Goal: Transaction & Acquisition: Purchase product/service

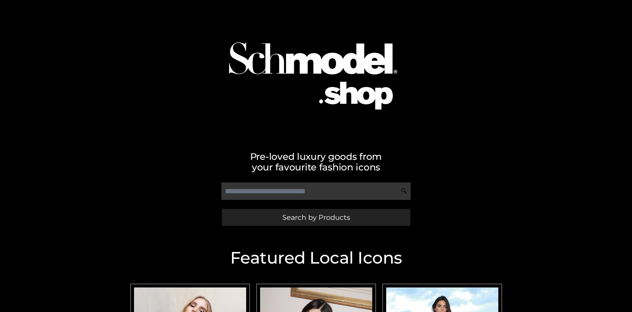
click at [316, 217] on span "Search by Products" at bounding box center [316, 217] width 68 height 7
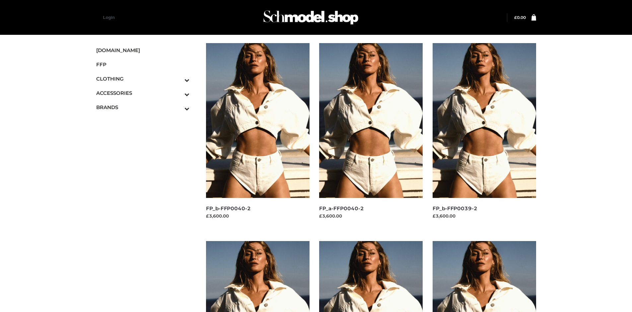
scroll to position [510, 0]
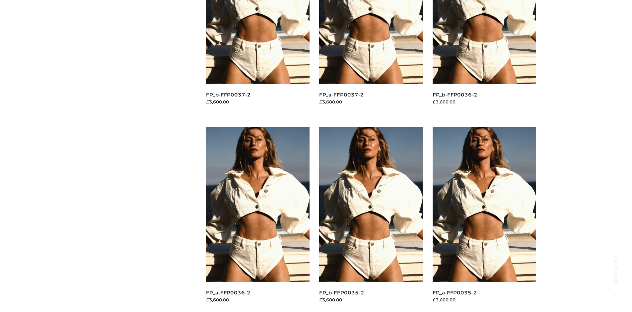
click at [484, 220] on img at bounding box center [485, 204] width 104 height 155
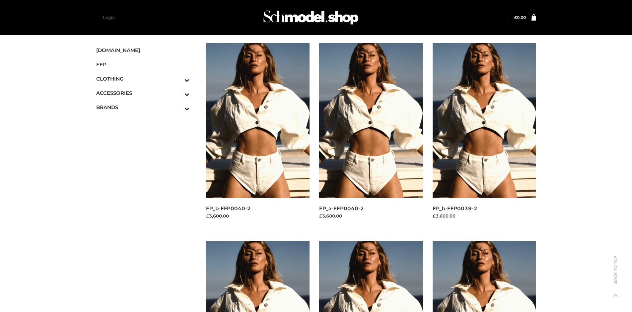
click at [257, 135] on img at bounding box center [258, 120] width 104 height 155
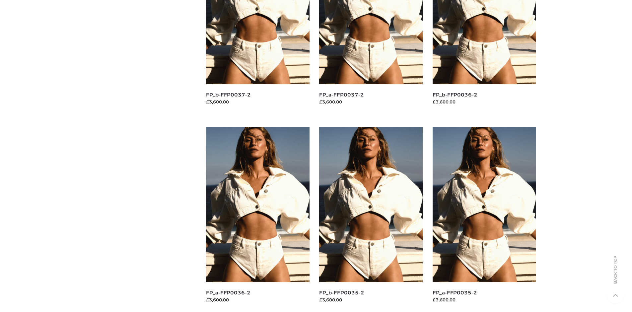
click at [371, 220] on img at bounding box center [371, 204] width 104 height 155
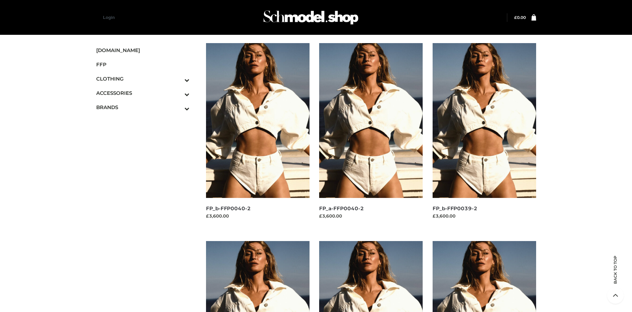
click at [178, 79] on icon "Toggle Submenu" at bounding box center [152, 80] width 74 height 8
click at [146, 121] on span "BOTTOMS" at bounding box center [146, 122] width 87 height 8
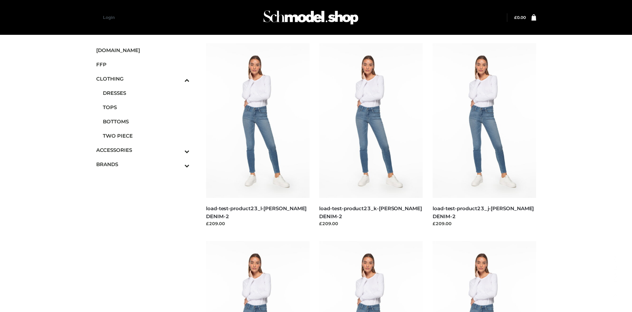
scroll to position [510, 0]
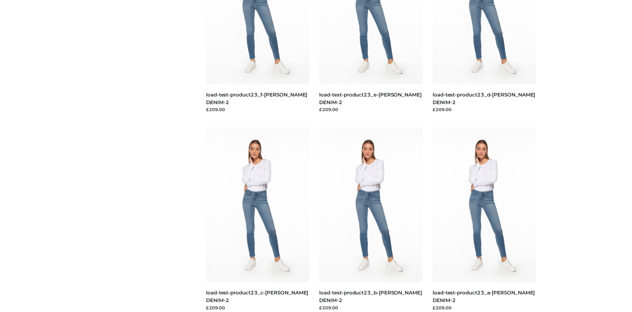
click at [257, 220] on img at bounding box center [258, 204] width 104 height 155
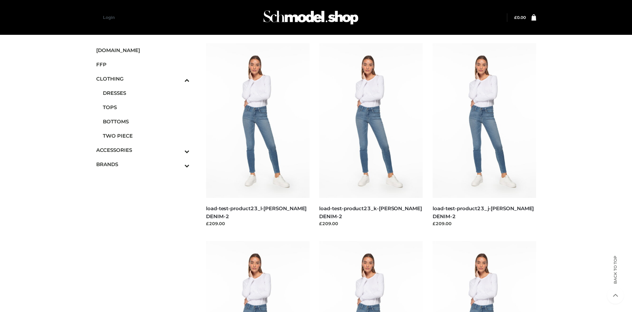
click at [257, 135] on img at bounding box center [258, 120] width 104 height 155
click at [178, 150] on icon "Toggle Submenu" at bounding box center [152, 152] width 74 height 8
click at [146, 121] on span "JEWELRY" at bounding box center [146, 122] width 87 height 8
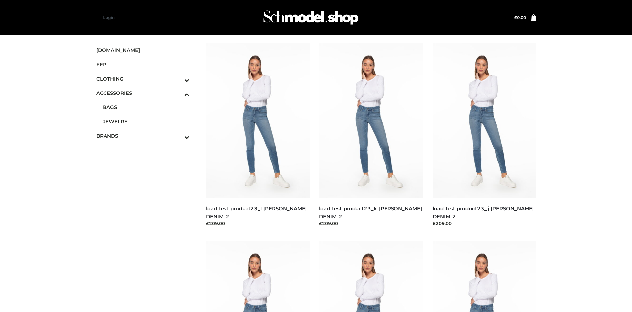
scroll to position [1112, 0]
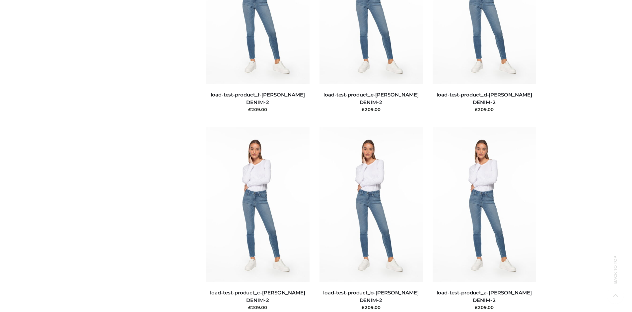
click at [484, 220] on img at bounding box center [485, 204] width 104 height 155
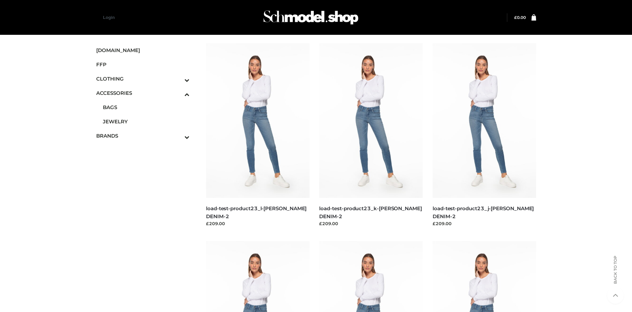
click at [371, 135] on img at bounding box center [371, 120] width 104 height 155
click at [257, 135] on img at bounding box center [258, 120] width 104 height 155
click at [484, 135] on img at bounding box center [485, 120] width 104 height 155
click at [178, 136] on icon "Toggle Submenu" at bounding box center [152, 137] width 74 height 8
click at [146, 146] on span "OPP SWIMWEAR" at bounding box center [146, 150] width 87 height 8
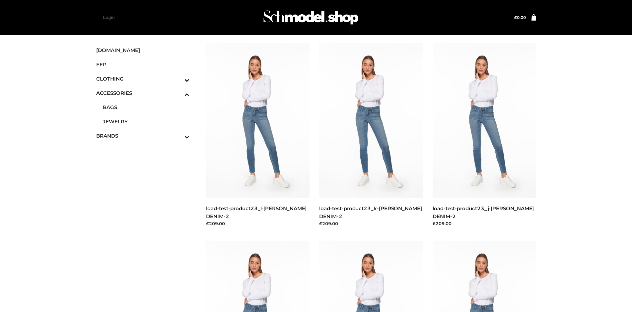
scroll to position [1, 0]
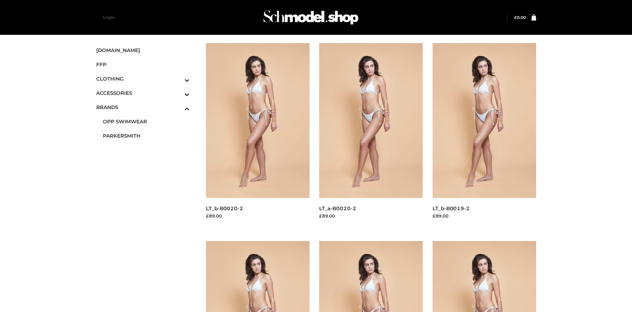
click at [257, 135] on img at bounding box center [258, 120] width 104 height 155
click at [484, 135] on img at bounding box center [485, 120] width 104 height 155
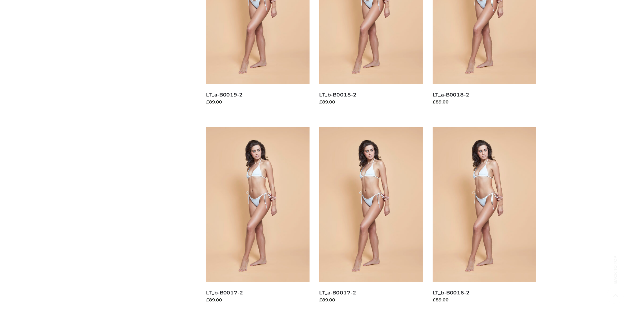
click at [257, 220] on img at bounding box center [258, 204] width 104 height 155
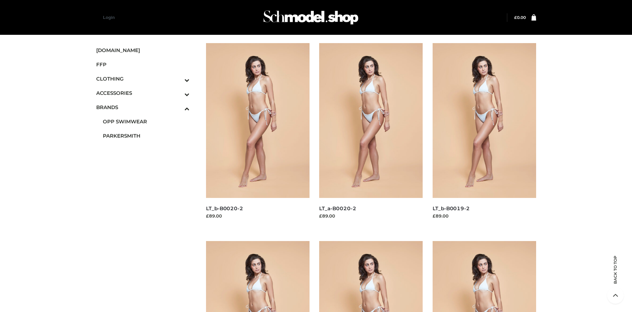
click at [371, 135] on img at bounding box center [371, 120] width 104 height 155
